Goal: Information Seeking & Learning: Understand process/instructions

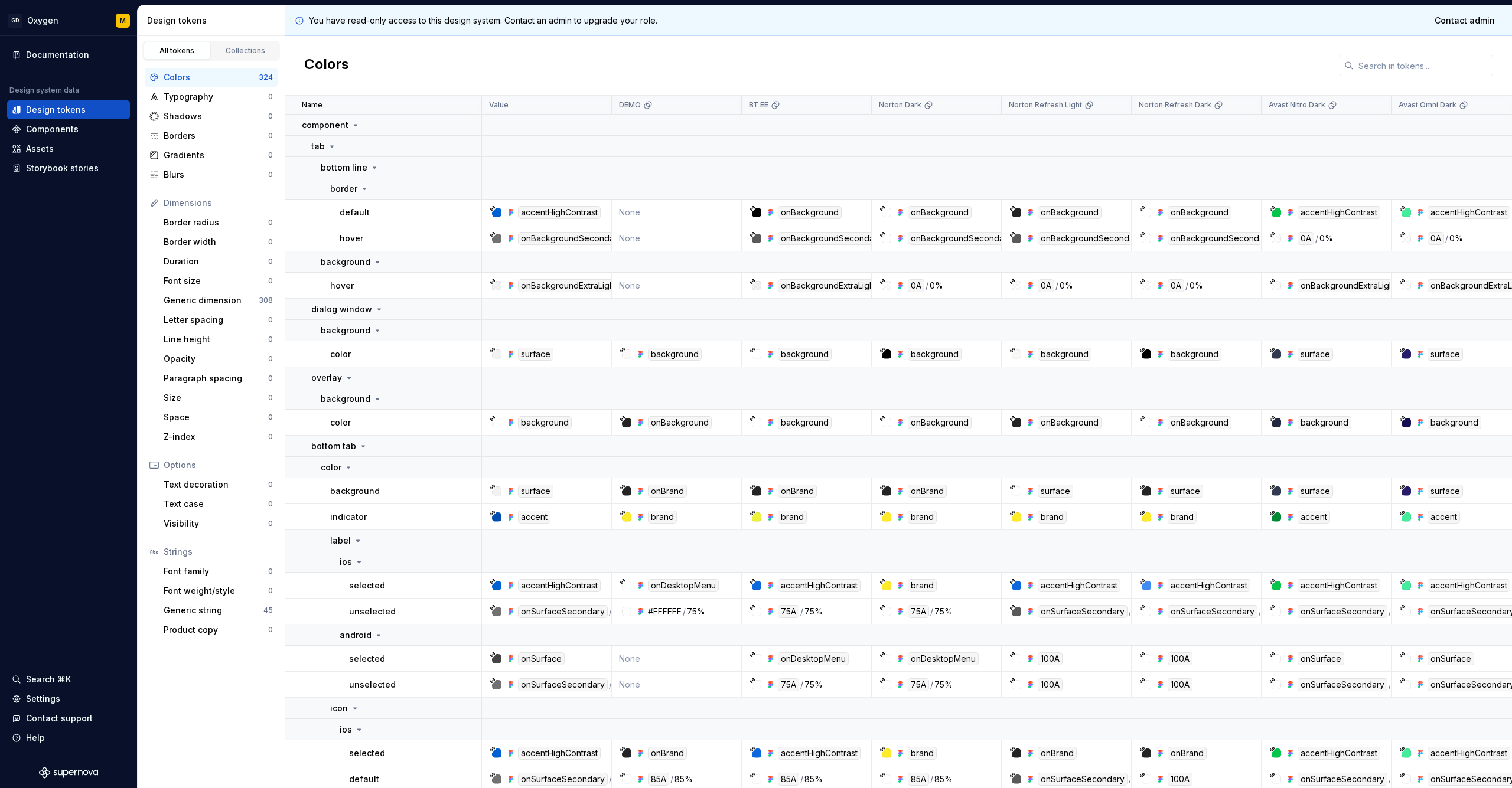
click at [1056, 239] on div "onBackgroundSecondary" at bounding box center [1090, 239] width 107 height 13
click at [1033, 239] on icon at bounding box center [1031, 239] width 10 height 10
click at [1027, 238] on icon at bounding box center [1031, 239] width 10 height 10
click at [1012, 239] on div at bounding box center [1016, 239] width 10 height 10
click at [1065, 237] on div "onBackgroundSecondary" at bounding box center [1090, 239] width 107 height 13
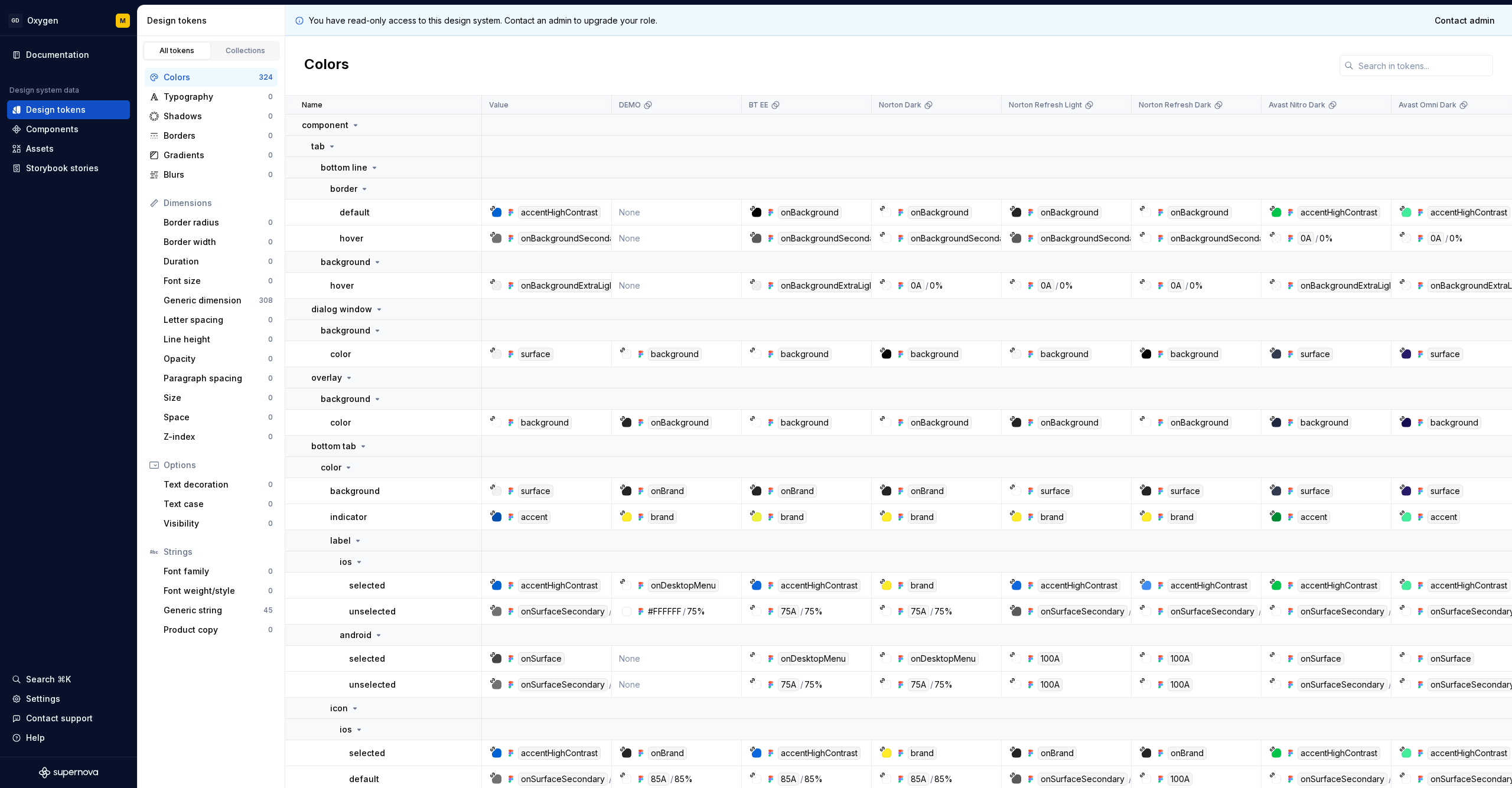
click at [1141, 242] on div "onBackgroundSecondary / 75%" at bounding box center [1199, 239] width 121 height 13
click at [556, 239] on div "onBackgroundSecondary" at bounding box center [571, 239] width 107 height 13
drag, startPoint x: 495, startPoint y: 239, endPoint x: 403, endPoint y: 240, distance: 92.0
click at [489, 239] on div "onBackgroundSecondary / 75%" at bounding box center [546, 239] width 128 height 13
click at [390, 240] on div "hover" at bounding box center [411, 239] width 141 height 12
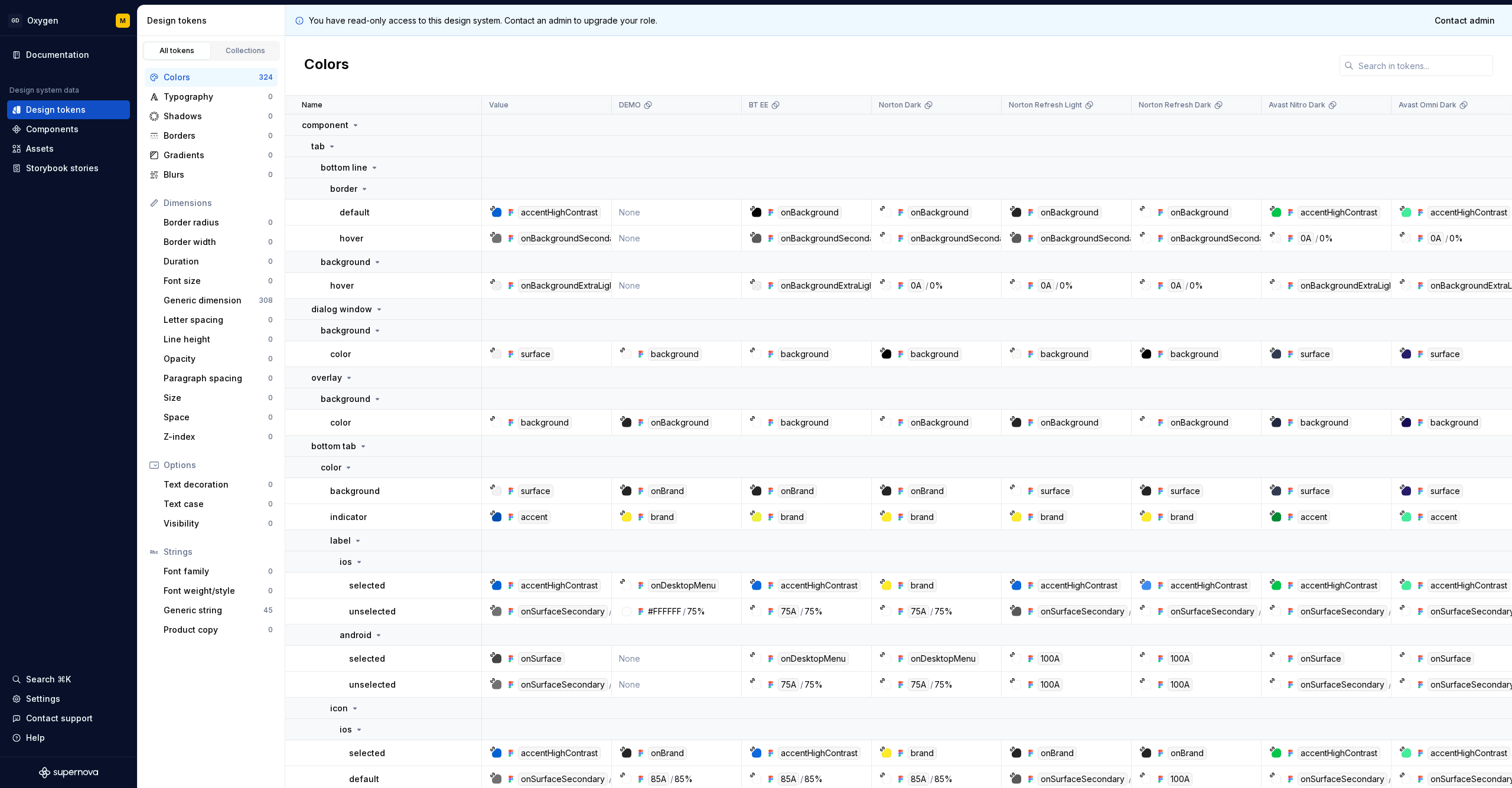
click at [362, 239] on div "hover" at bounding box center [411, 239] width 141 height 12
click at [349, 237] on p "hover" at bounding box center [351, 239] width 23 height 12
drag, startPoint x: 349, startPoint y: 237, endPoint x: 660, endPoint y: 254, distance: 311.5
click at [353, 238] on p "hover" at bounding box center [351, 239] width 23 height 12
click at [959, 247] on td "onBackgroundSecondary / 75%" at bounding box center [937, 239] width 130 height 26
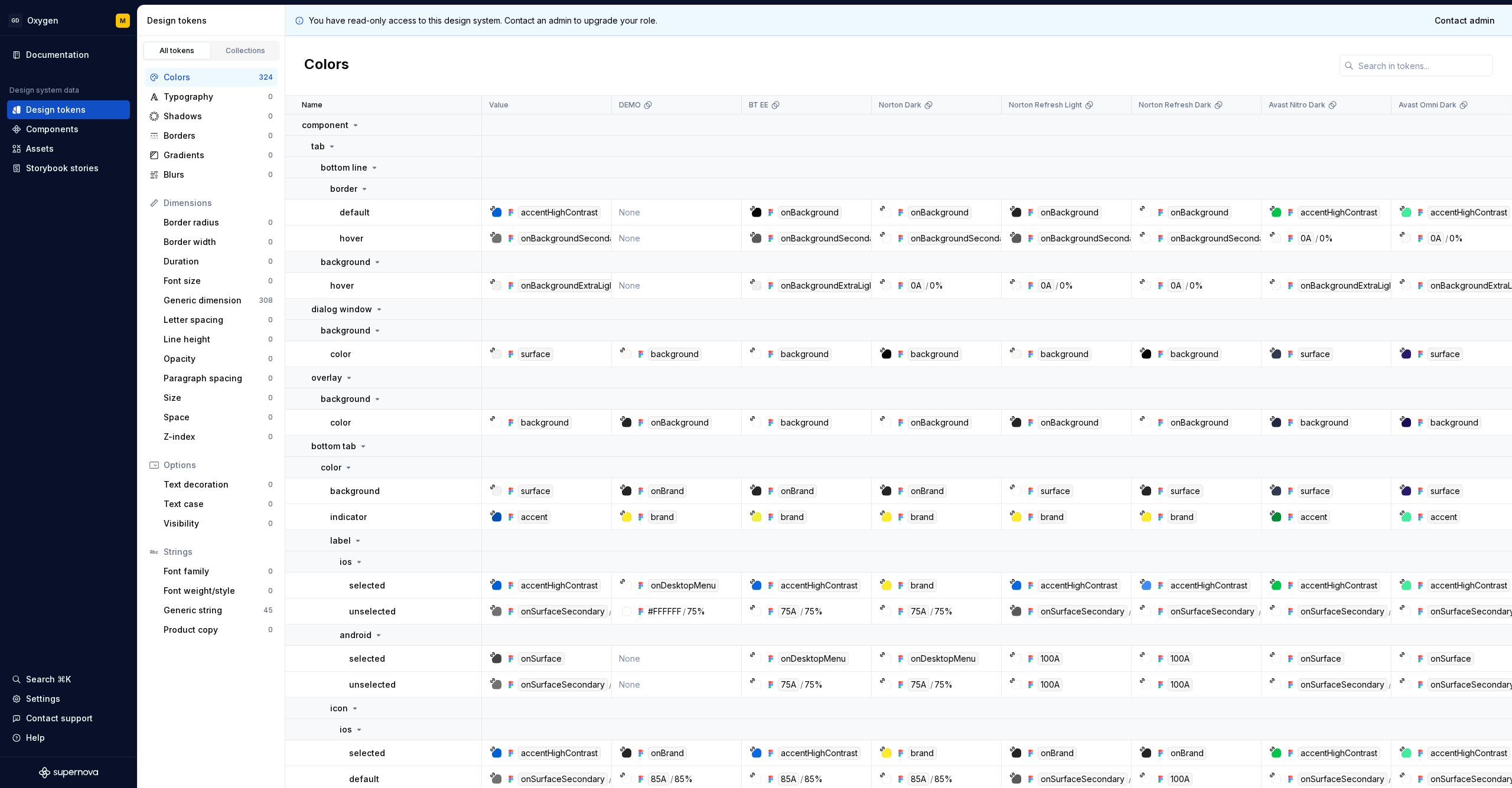
drag, startPoint x: 1042, startPoint y: 246, endPoint x: 1018, endPoint y: 237, distance: 25.6
click at [1038, 243] on td "onBackgroundSecondary / 75%" at bounding box center [1067, 239] width 130 height 26
click at [1018, 237] on div at bounding box center [1016, 239] width 10 height 10
drag, startPoint x: 1018, startPoint y: 237, endPoint x: 1028, endPoint y: 238, distance: 10.0
click at [1018, 237] on div at bounding box center [1016, 239] width 10 height 10
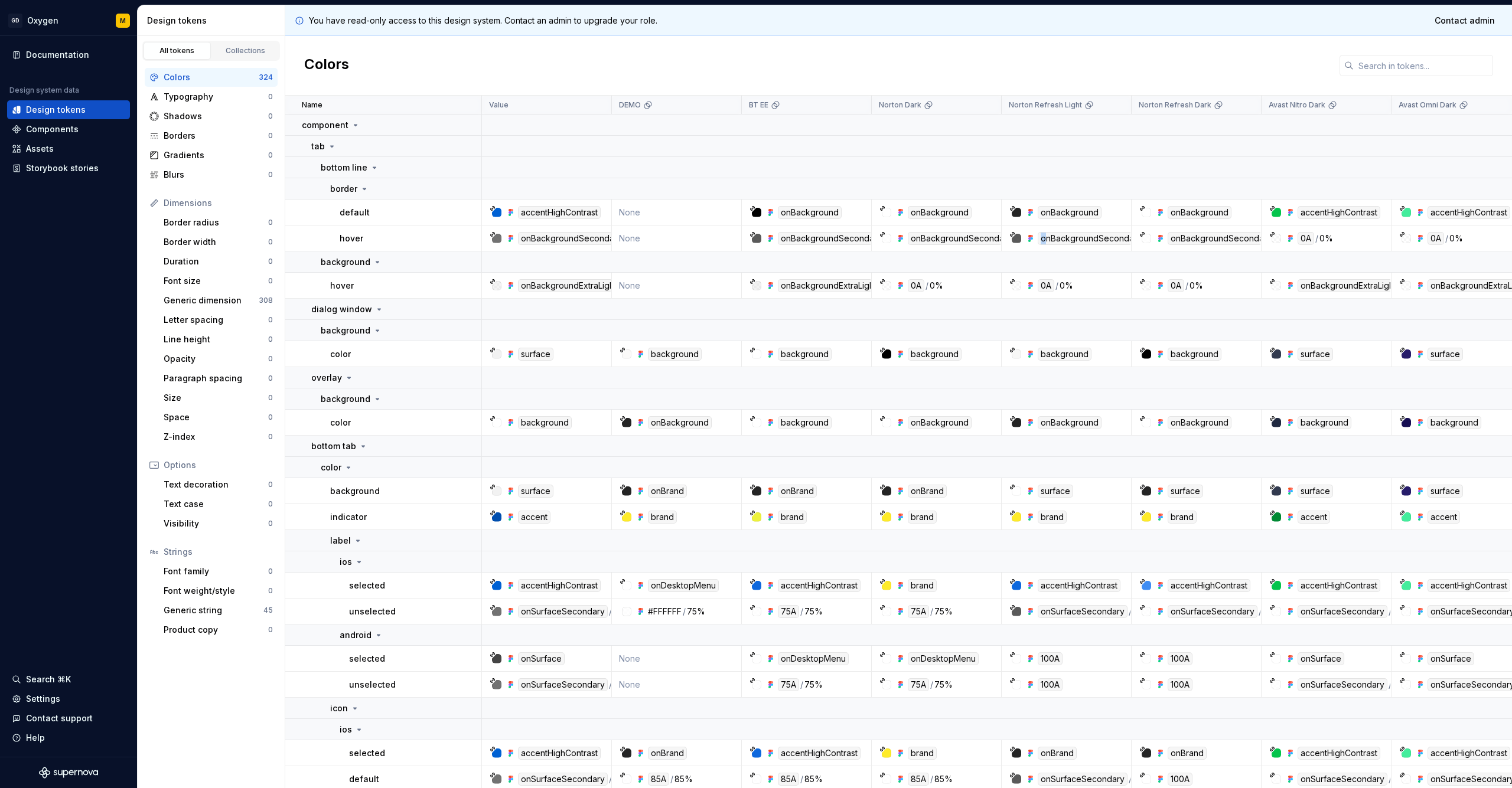
drag, startPoint x: 1035, startPoint y: 238, endPoint x: 1046, endPoint y: 238, distance: 11.0
click at [1046, 238] on div "onBackgroundSecondary / 75%" at bounding box center [1097, 239] width 142 height 13
drag, startPoint x: 1046, startPoint y: 238, endPoint x: 1060, endPoint y: 239, distance: 14.0
click at [1046, 238] on div "onBackgroundSecondary" at bounding box center [1090, 239] width 107 height 13
drag, startPoint x: 1060, startPoint y: 239, endPoint x: 1092, endPoint y: 239, distance: 32.0
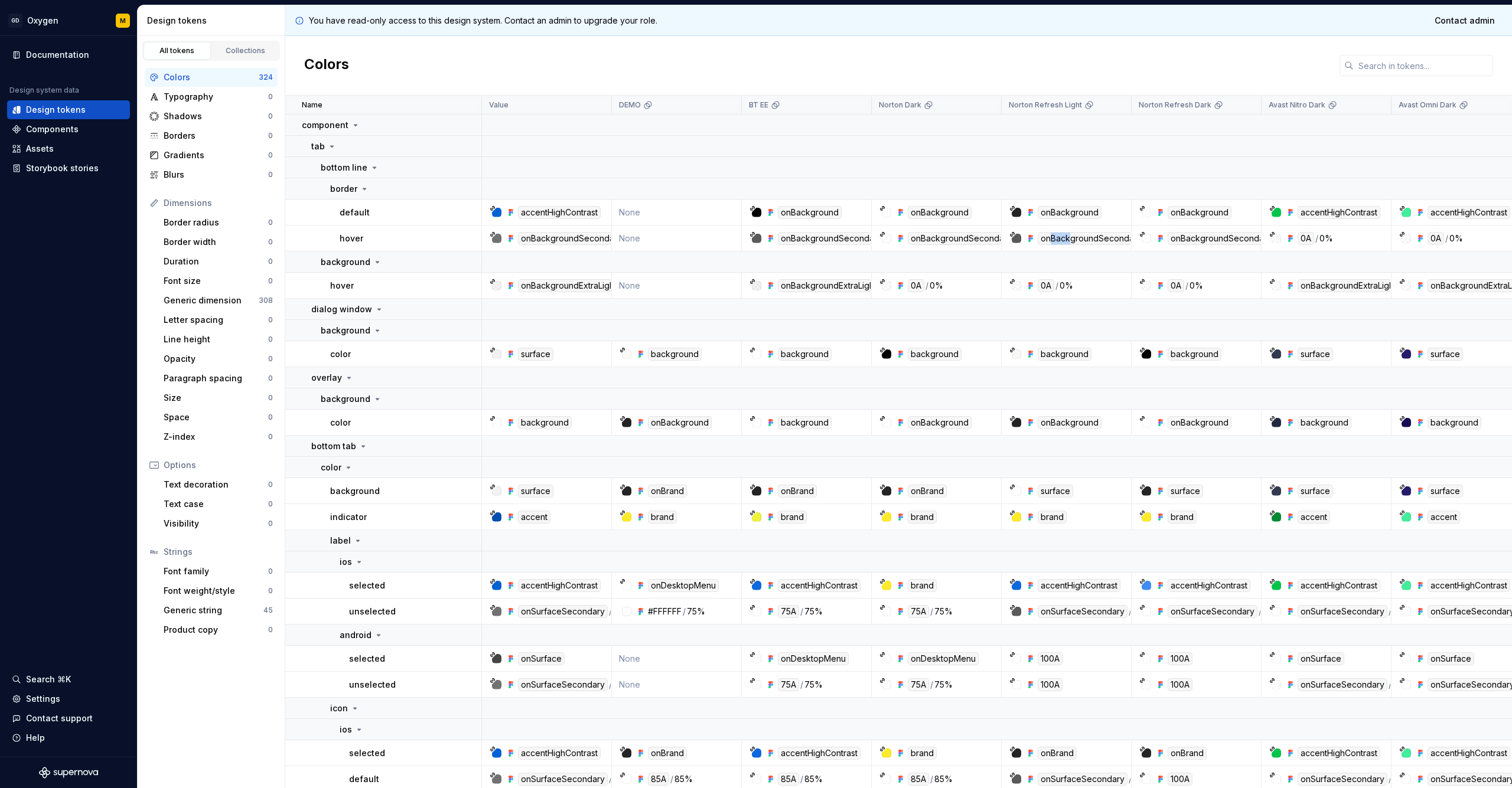
click at [1075, 239] on div "onBackgroundSecondary" at bounding box center [1090, 239] width 107 height 13
click at [1093, 239] on div "onBackgroundSecondary" at bounding box center [1090, 239] width 107 height 13
drag, startPoint x: 1093, startPoint y: 239, endPoint x: 1111, endPoint y: 239, distance: 18.0
click at [1097, 239] on div "onBackgroundSecondary" at bounding box center [1090, 239] width 107 height 13
drag, startPoint x: 1128, startPoint y: 239, endPoint x: 1140, endPoint y: 239, distance: 12.0
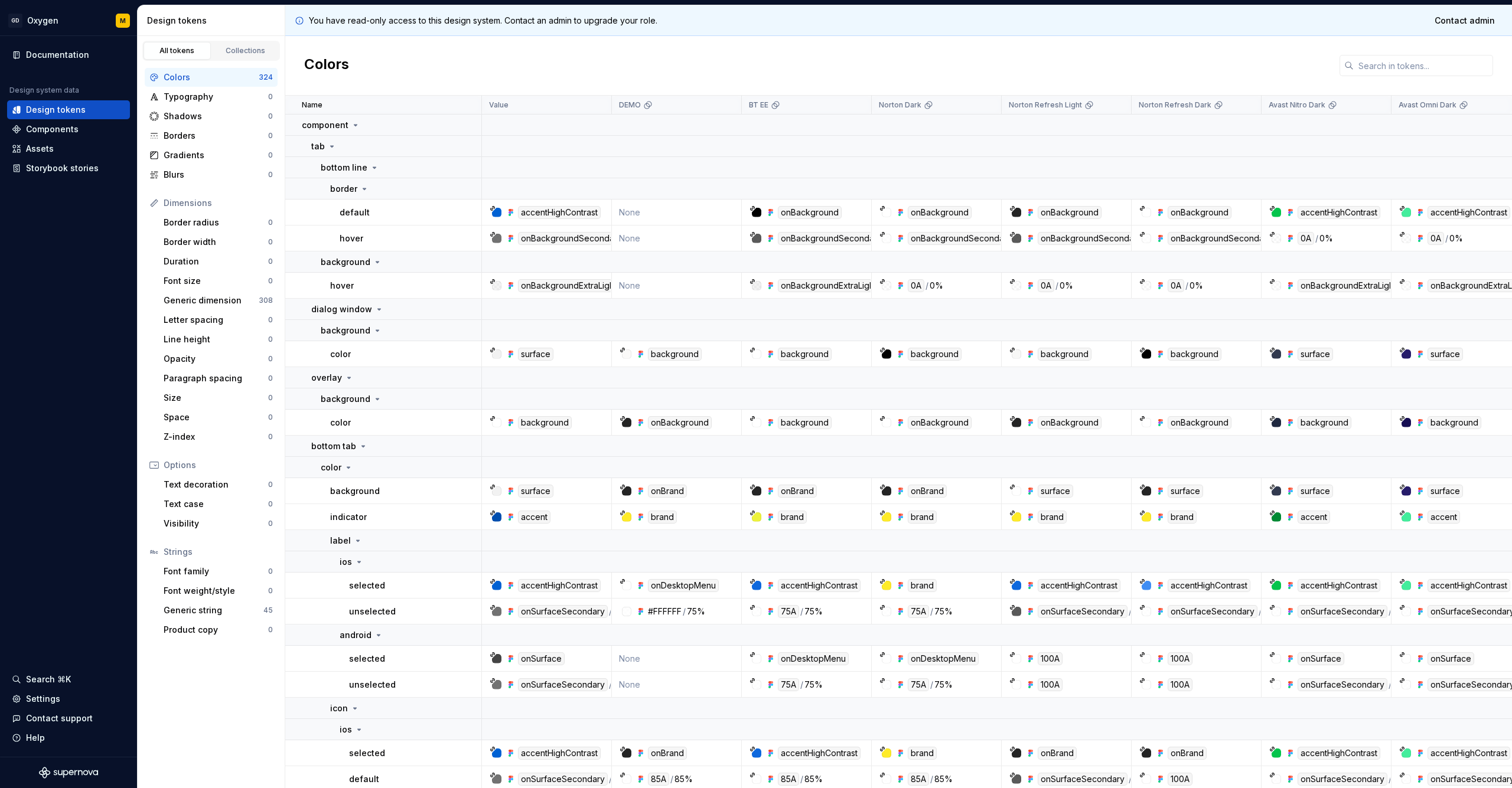
click at [1129, 239] on div "onBackgroundSecondary" at bounding box center [1090, 239] width 107 height 13
